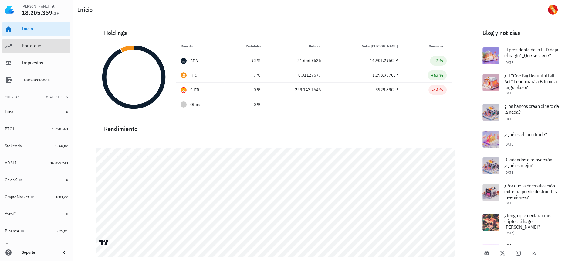
click at [42, 46] on div "Portafolio" at bounding box center [45, 46] width 46 height 6
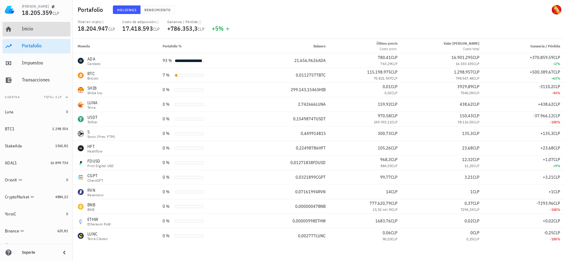
click at [48, 30] on div "Inicio" at bounding box center [45, 29] width 46 height 6
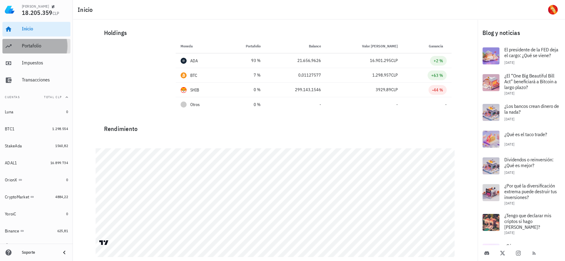
click at [62, 49] on div "Portafolio" at bounding box center [45, 46] width 46 height 14
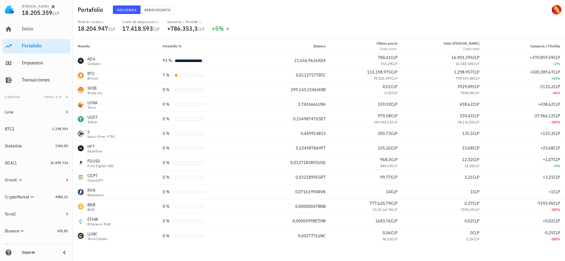
click at [33, 36] on div "Inicio [GEOGRAPHIC_DATA] Impuestos [GEOGRAPHIC_DATA]" at bounding box center [36, 54] width 68 height 70
click at [60, 66] on div "Impuestos" at bounding box center [45, 63] width 46 height 14
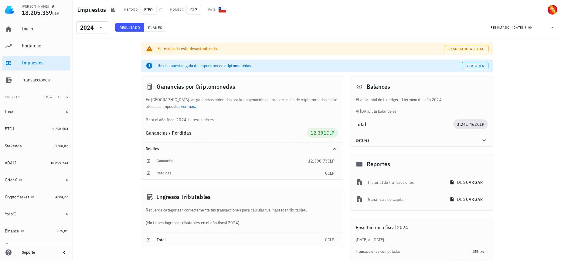
click at [59, 54] on div "Inicio [GEOGRAPHIC_DATA] Impuestos [GEOGRAPHIC_DATA]" at bounding box center [36, 54] width 68 height 70
click at [59, 51] on div "Portafolio" at bounding box center [45, 46] width 46 height 14
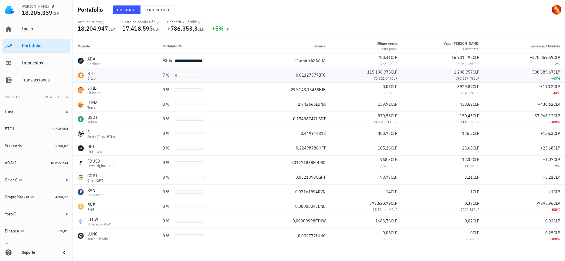
click at [302, 79] on td "0,01127577 BTC" at bounding box center [290, 75] width 81 height 15
